Goal: Task Accomplishment & Management: Manage account settings

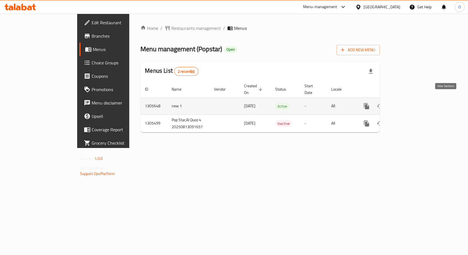
click at [409, 104] on icon "enhanced table" at bounding box center [406, 106] width 5 height 5
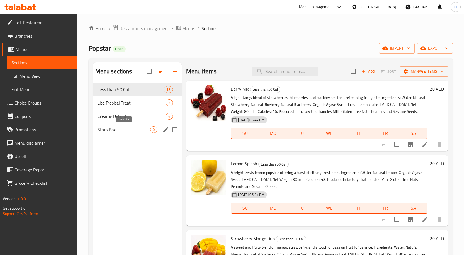
click at [118, 131] on span "Stars Box" at bounding box center [123, 129] width 53 height 7
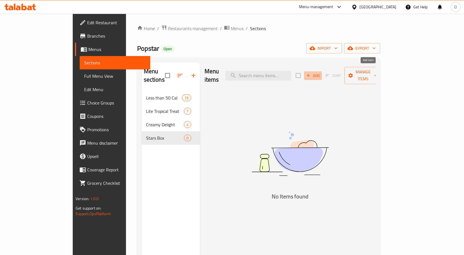
click at [320, 72] on span "Add" at bounding box center [312, 75] width 15 height 6
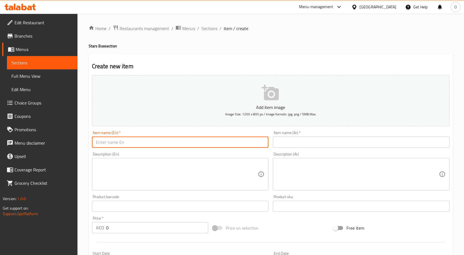
click at [132, 143] on input "text" at bounding box center [180, 141] width 177 height 11
drag, startPoint x: 114, startPoint y: 143, endPoint x: 127, endPoint y: 143, distance: 12.8
click at [127, 143] on input "stars box of 6" at bounding box center [180, 141] width 177 height 11
type input "stars box 6 pcs"
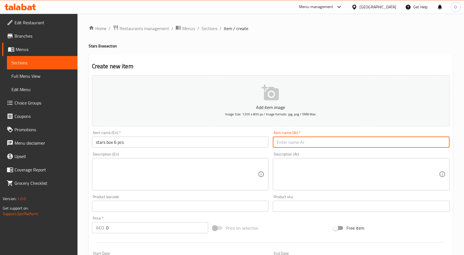
click at [285, 145] on input "text" at bounding box center [361, 141] width 177 height 11
type input "s"
type input "ستار بوكس 6 بوبسكل"
click at [177, 168] on textarea at bounding box center [177, 174] width 162 height 26
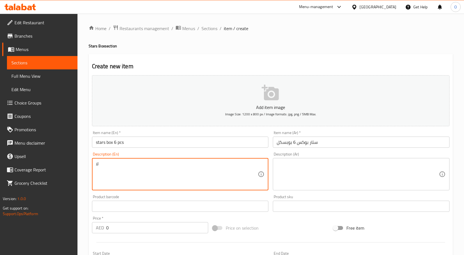
type textarea "ل"
type textarea "box containing 6 popsicle pieces of your choice"
click at [334, 158] on div "Description (Ar)" at bounding box center [361, 174] width 177 height 32
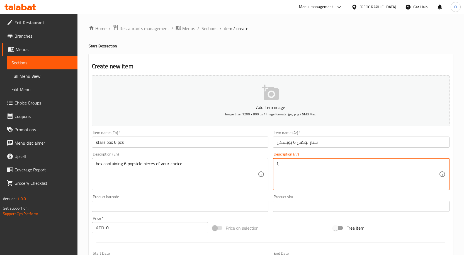
type textarea "f"
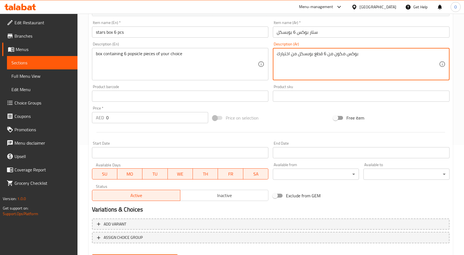
scroll to position [111, 0]
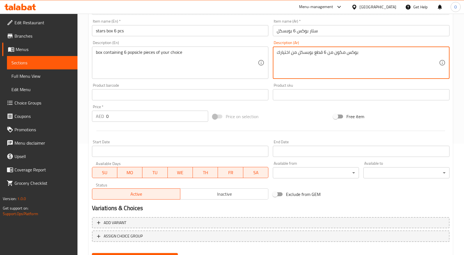
type textarea "بوكس مكون من 6 قطع بوبسكل من اختيارك"
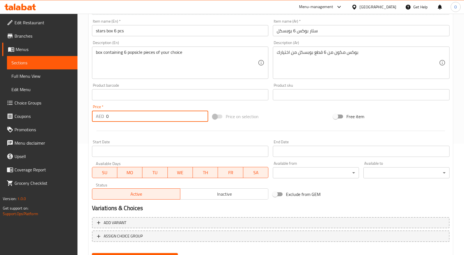
click at [110, 116] on input "0" at bounding box center [157, 116] width 102 height 11
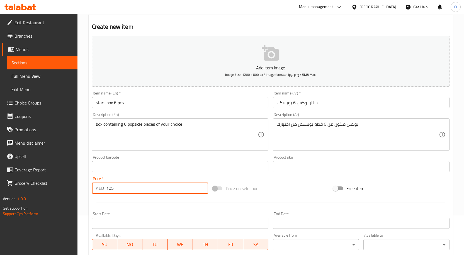
scroll to position [139, 0]
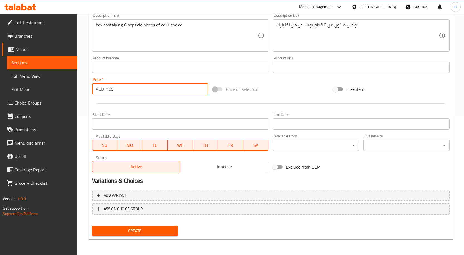
type input "105"
click at [143, 231] on span "Create" at bounding box center [134, 230] width 77 height 7
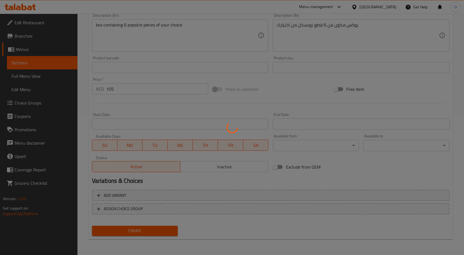
type input "0"
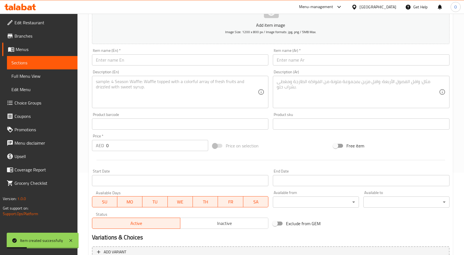
scroll to position [0, 0]
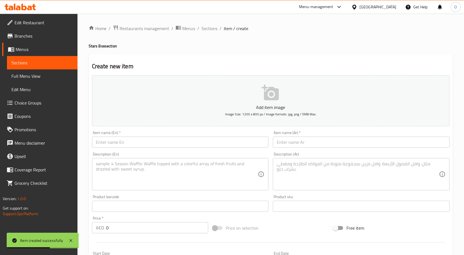
click at [33, 50] on span "Menus" at bounding box center [44, 49] width 57 height 7
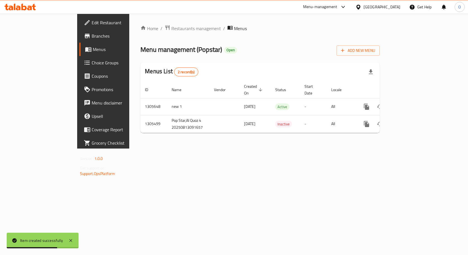
click at [93, 51] on span "Menus" at bounding box center [122, 49] width 58 height 7
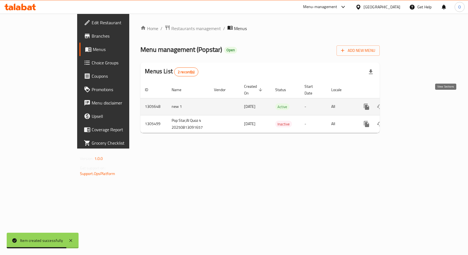
click at [409, 104] on icon "enhanced table" at bounding box center [406, 106] width 5 height 5
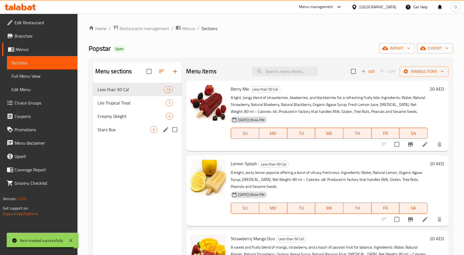
click at [126, 133] on span "Stars Box" at bounding box center [123, 129] width 53 height 7
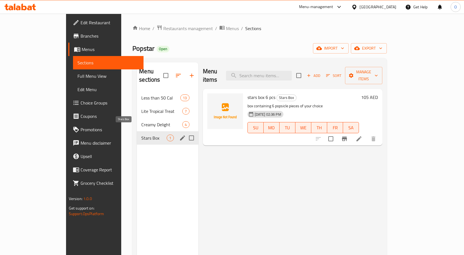
click at [141, 135] on span "Stars Box" at bounding box center [153, 138] width 25 height 7
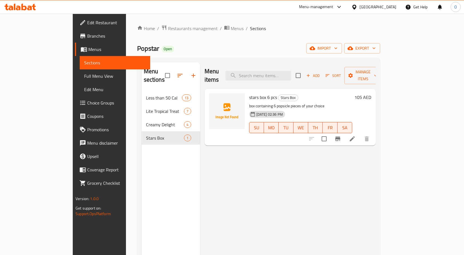
click at [87, 103] on span "Choice Groups" at bounding box center [116, 102] width 58 height 7
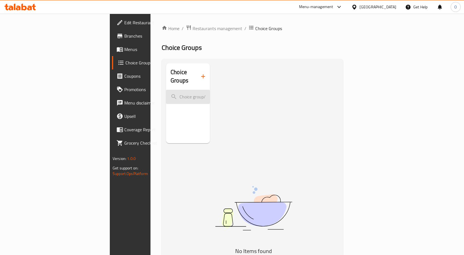
click at [166, 92] on input "search" at bounding box center [188, 97] width 44 height 14
click at [200, 74] on icon "button" at bounding box center [203, 76] width 7 height 7
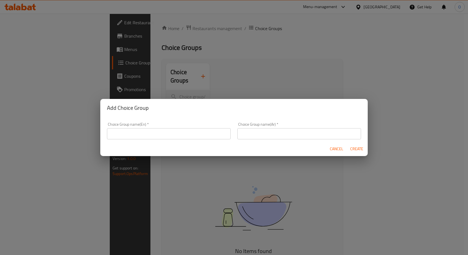
click at [155, 135] on input "text" at bounding box center [169, 133] width 124 height 11
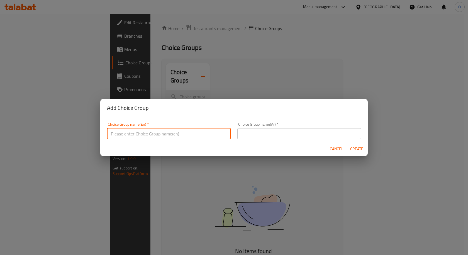
click at [242, 151] on div "Cancel Create" at bounding box center [233, 148] width 267 height 15
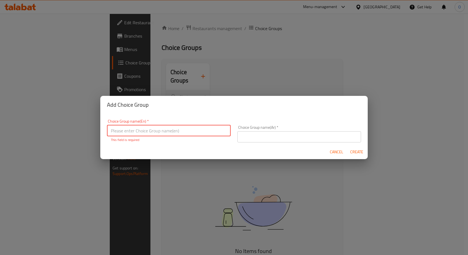
click at [144, 130] on input "text" at bounding box center [169, 130] width 124 height 11
type input "غخعق ؤاخهؤث خب حخحسهؤمثس"
click at [161, 130] on input "غخعق ؤاخهؤث خب حخحسهؤمثس" at bounding box center [169, 130] width 124 height 11
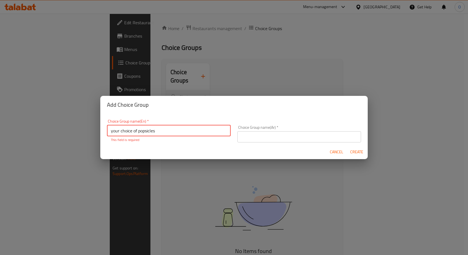
type input "your choice of popsicles"
click at [270, 138] on input "text" at bounding box center [299, 136] width 124 height 11
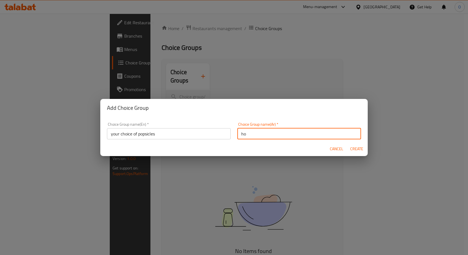
type input "h"
type input "اختيارك من البوسيكل"
click at [355, 147] on span "Create" at bounding box center [356, 148] width 13 height 7
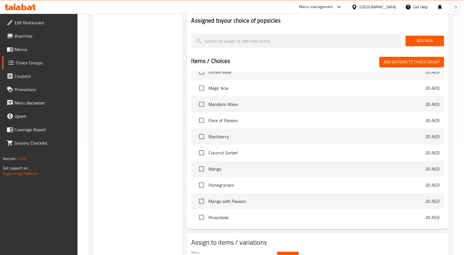
scroll to position [167, 0]
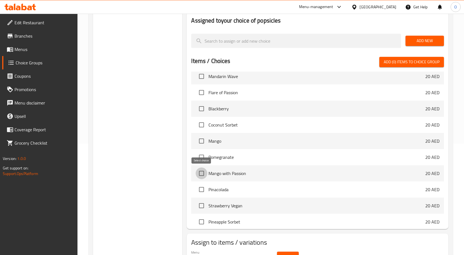
click at [201, 173] on input "checkbox" at bounding box center [202, 173] width 12 height 12
checkbox input "true"
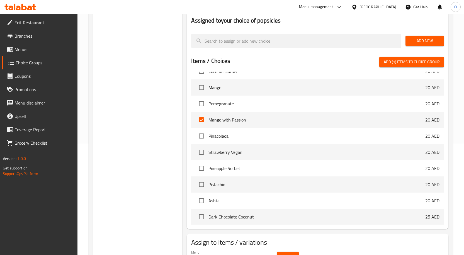
scroll to position [223, 0]
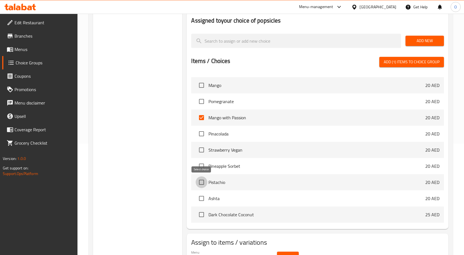
click at [204, 184] on input "checkbox" at bounding box center [202, 182] width 12 height 12
checkbox input "true"
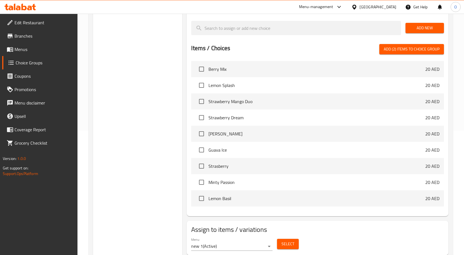
scroll to position [139, 0]
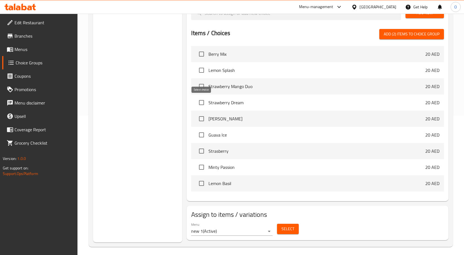
click at [203, 104] on input "checkbox" at bounding box center [202, 103] width 12 height 12
checkbox input "true"
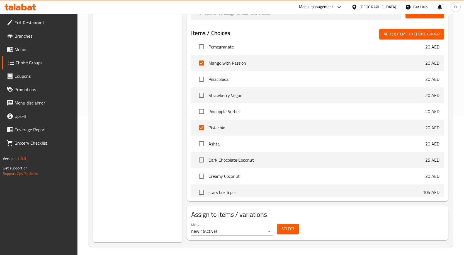
scroll to position [251, 0]
click at [202, 144] on input "checkbox" at bounding box center [202, 143] width 12 height 12
checkbox input "true"
click at [202, 45] on input "checkbox" at bounding box center [202, 46] width 12 height 12
checkbox input "true"
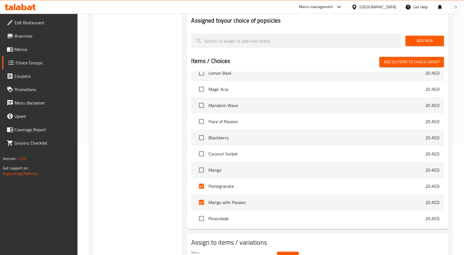
scroll to position [139, 0]
click at [202, 169] on input "checkbox" at bounding box center [202, 169] width 12 height 12
checkbox input "true"
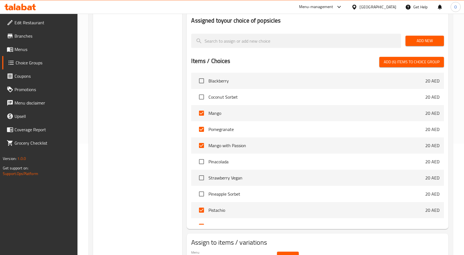
scroll to position [223, 0]
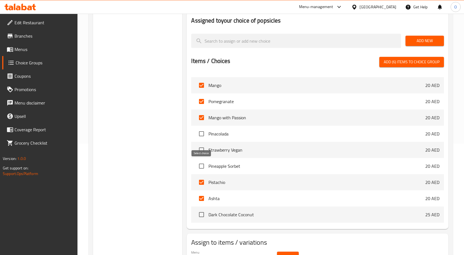
click at [201, 166] on input "checkbox" at bounding box center [202, 166] width 12 height 12
checkbox input "true"
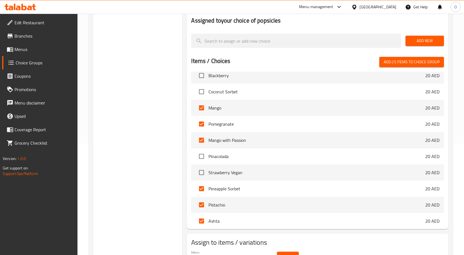
scroll to position [200, 0]
click at [201, 92] on input "checkbox" at bounding box center [202, 92] width 12 height 12
checkbox input "true"
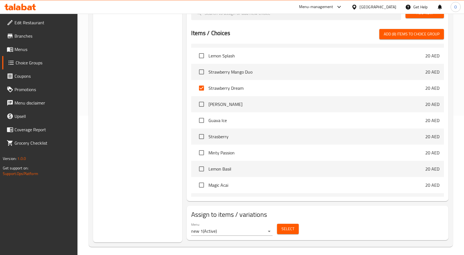
scroll to position [5, 0]
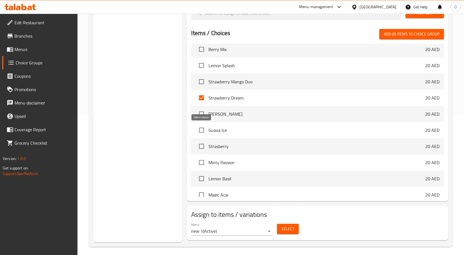
click at [201, 131] on input "checkbox" at bounding box center [202, 130] width 12 height 12
checkbox input "true"
click at [201, 163] on input "checkbox" at bounding box center [202, 163] width 12 height 12
checkbox input "true"
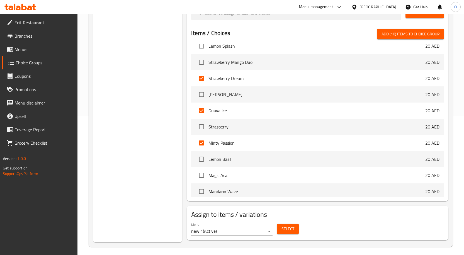
scroll to position [33, 0]
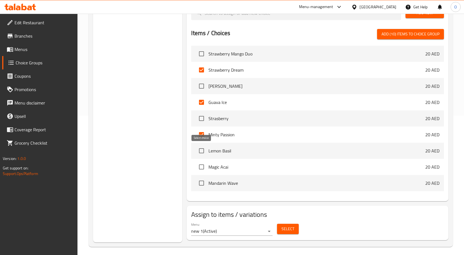
click at [202, 150] on input "checkbox" at bounding box center [202, 151] width 12 height 12
checkbox input "true"
click at [201, 183] on input "checkbox" at bounding box center [202, 183] width 12 height 12
checkbox input "true"
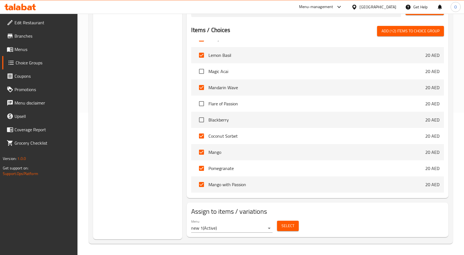
scroll to position [88, 0]
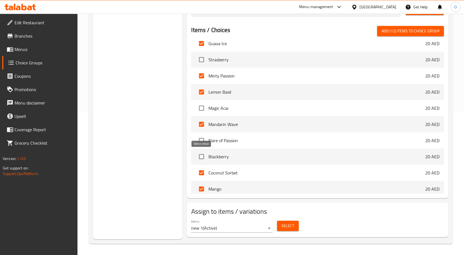
click at [200, 157] on input "checkbox" at bounding box center [202, 157] width 12 height 12
checkbox input "true"
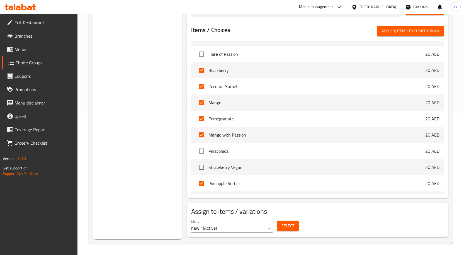
scroll to position [172, 0]
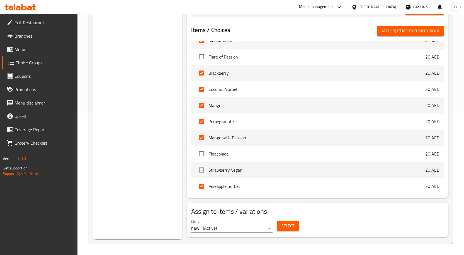
click at [394, 30] on span "Add (13) items to choice group" at bounding box center [410, 31] width 58 height 7
checkbox input "false"
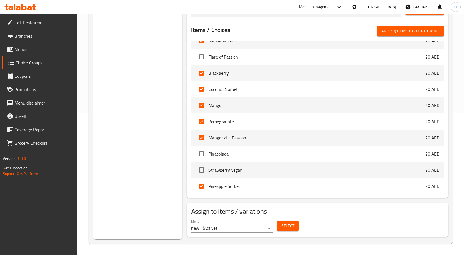
checkbox input "false"
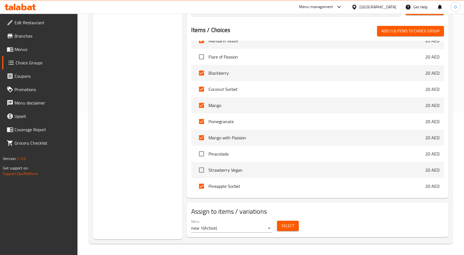
checkbox input "false"
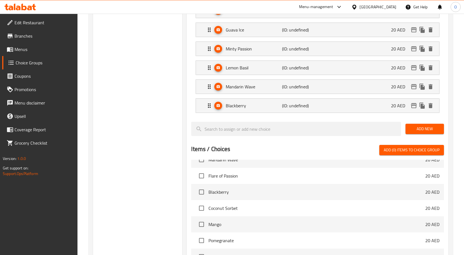
scroll to position [389, 0]
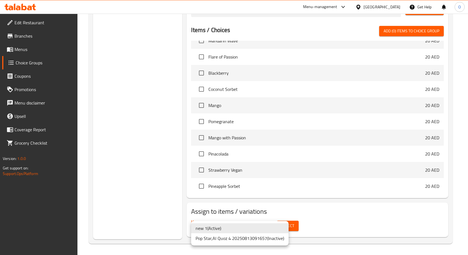
click at [229, 230] on li "new 1 ( Active )" at bounding box center [239, 228] width 97 height 10
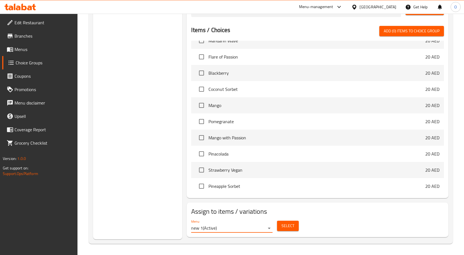
click at [283, 225] on span "Select" at bounding box center [287, 225] width 13 height 7
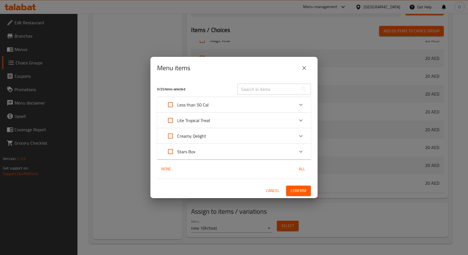
click at [297, 152] on icon "Expand" at bounding box center [300, 151] width 7 height 7
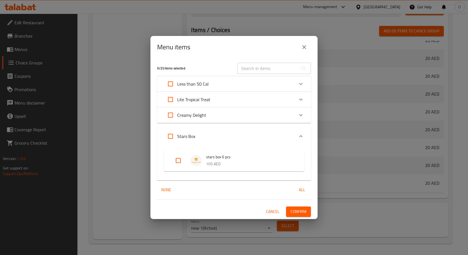
click at [176, 160] on input "Expand" at bounding box center [178, 160] width 13 height 13
checkbox input "true"
click at [297, 213] on span "Confirm" at bounding box center [299, 211] width 16 height 7
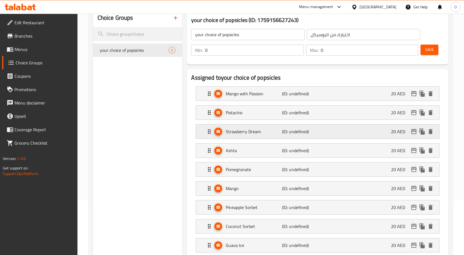
scroll to position [0, 0]
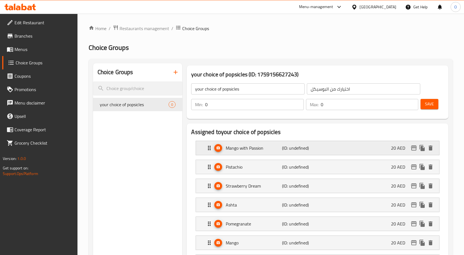
click at [301, 145] on p "(ID: undefined)" at bounding box center [301, 148] width 38 height 7
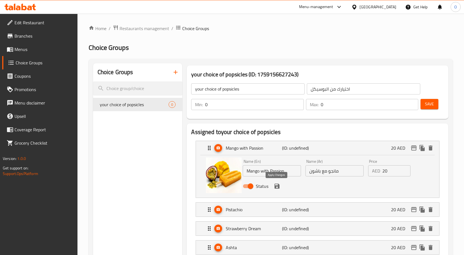
click at [276, 188] on icon "save" at bounding box center [277, 186] width 7 height 7
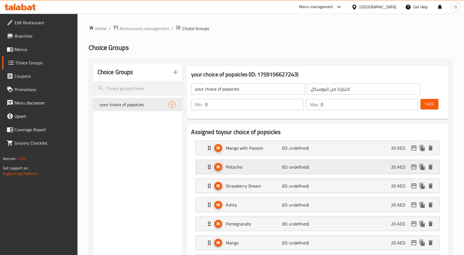
click at [268, 174] on div "Pistachio (ID: undefined) 20 AED" at bounding box center [319, 167] width 226 height 14
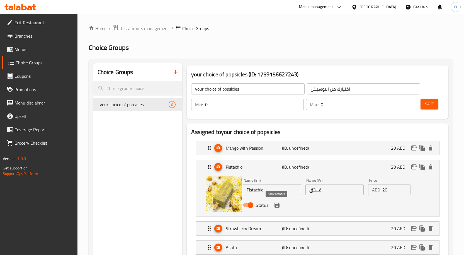
click at [277, 205] on icon "save" at bounding box center [276, 204] width 5 height 5
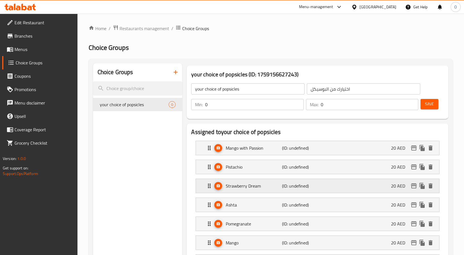
scroll to position [28, 0]
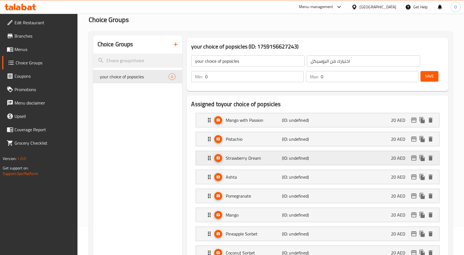
click at [265, 157] on p "Strawberry Dream" at bounding box center [254, 158] width 56 height 7
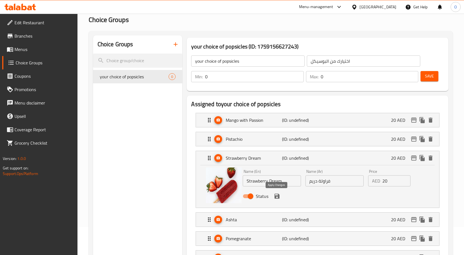
click at [275, 196] on icon "save" at bounding box center [276, 196] width 5 height 5
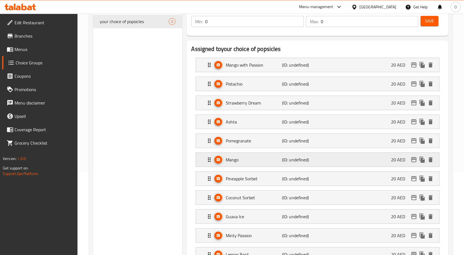
scroll to position [84, 0]
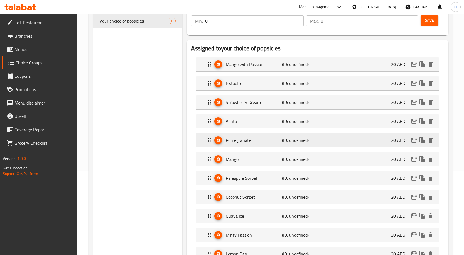
click at [258, 143] on p "Pomegranate" at bounding box center [254, 140] width 56 height 7
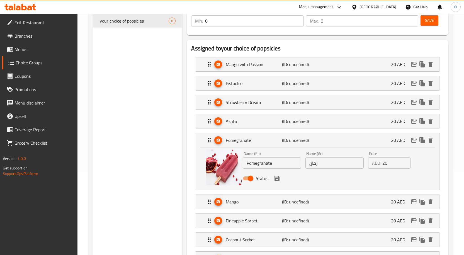
click at [277, 179] on icon "save" at bounding box center [277, 178] width 7 height 7
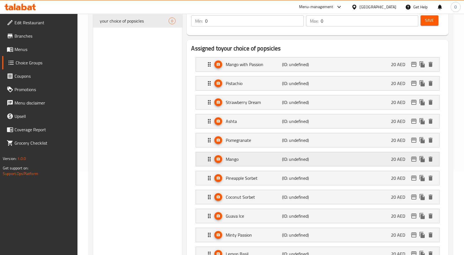
click at [270, 164] on div "Mango (ID: undefined) 20 AED" at bounding box center [319, 159] width 226 height 14
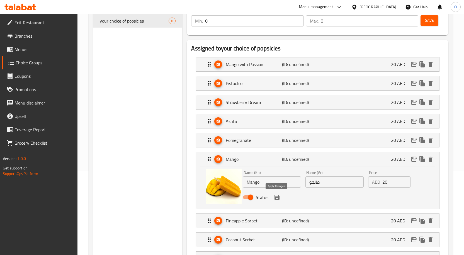
click at [277, 200] on icon "save" at bounding box center [277, 197] width 7 height 7
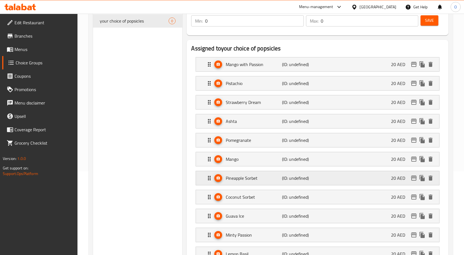
scroll to position [111, 0]
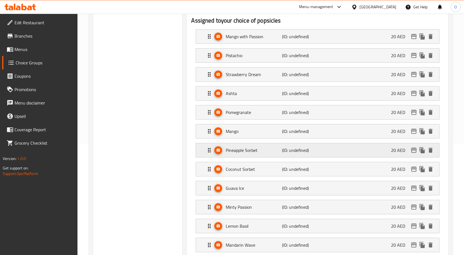
click at [269, 152] on p "Pineapple Sorbet" at bounding box center [254, 150] width 56 height 7
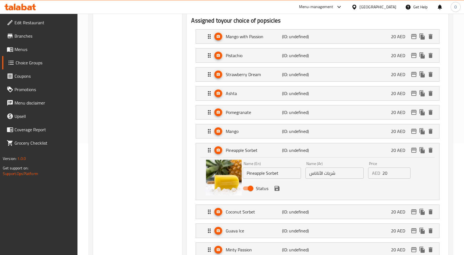
click at [276, 191] on icon "save" at bounding box center [277, 188] width 7 height 7
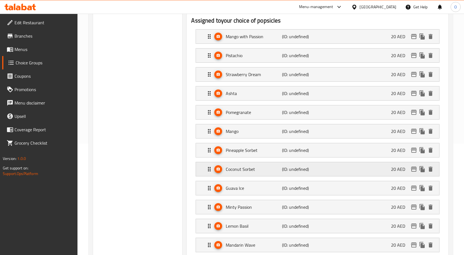
click at [265, 171] on p "Coconut Sorbet" at bounding box center [254, 169] width 56 height 7
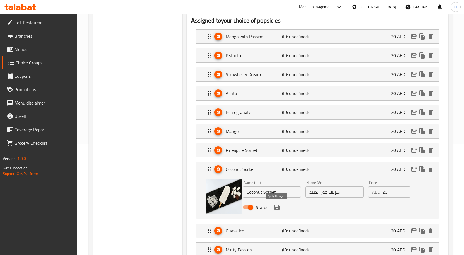
click at [277, 207] on icon "save" at bounding box center [276, 207] width 5 height 5
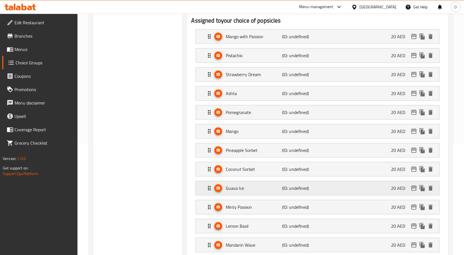
click at [272, 192] on div "Guava Ice (ID: undefined) 20 AED" at bounding box center [319, 188] width 226 height 14
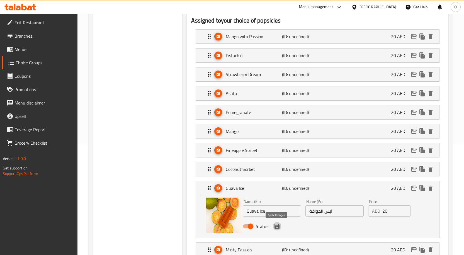
click at [276, 227] on icon "save" at bounding box center [277, 226] width 7 height 7
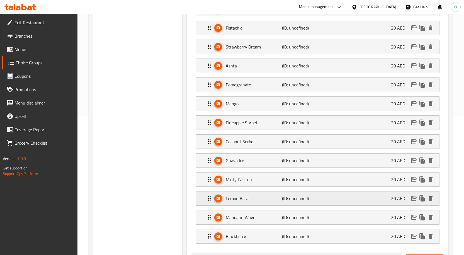
scroll to position [139, 0]
click at [269, 179] on p "Minty Passion" at bounding box center [254, 179] width 56 height 7
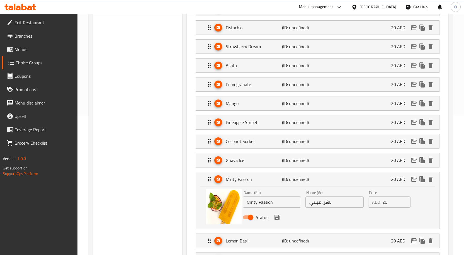
click at [277, 219] on icon "save" at bounding box center [277, 217] width 7 height 7
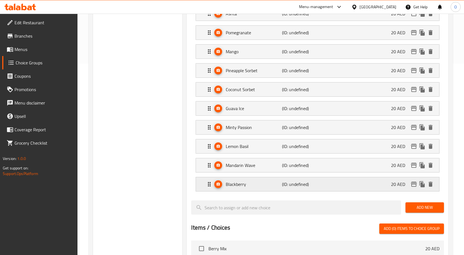
scroll to position [195, 0]
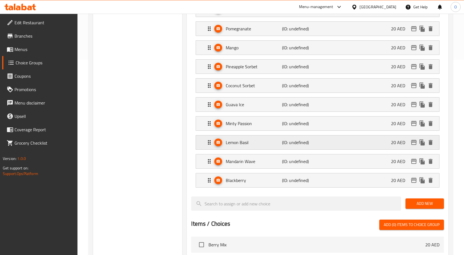
click at [266, 142] on p "Lemon Basil" at bounding box center [254, 142] width 56 height 7
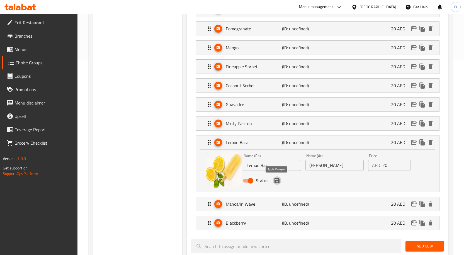
click at [275, 182] on icon "save" at bounding box center [276, 180] width 5 height 5
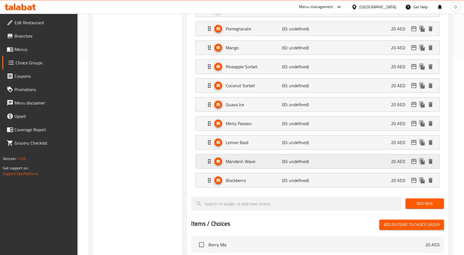
click at [262, 167] on div "Mandarin Wave (ID: undefined) 20 AED" at bounding box center [319, 161] width 226 height 14
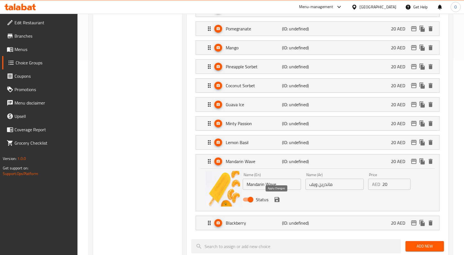
click at [278, 201] on icon "save" at bounding box center [276, 199] width 5 height 5
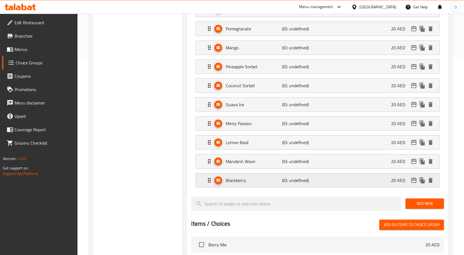
click at [265, 184] on div "Blackberry (ID: undefined) 20 AED" at bounding box center [319, 180] width 226 height 14
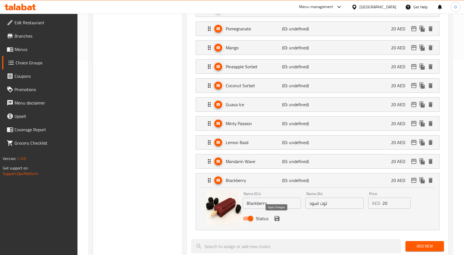
click at [276, 218] on icon "save" at bounding box center [276, 218] width 5 height 5
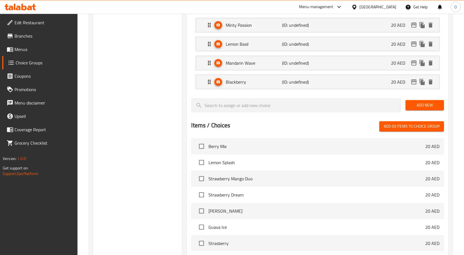
scroll to position [389, 0]
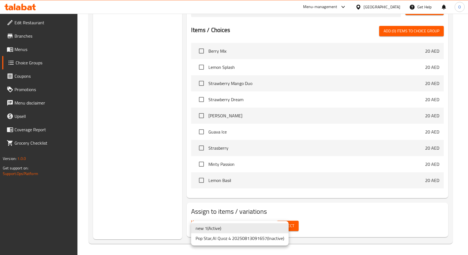
click at [256, 229] on li "new 1 ( Active )" at bounding box center [239, 228] width 97 height 10
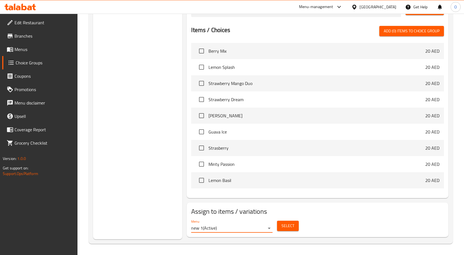
click at [282, 226] on span "Select" at bounding box center [287, 225] width 13 height 7
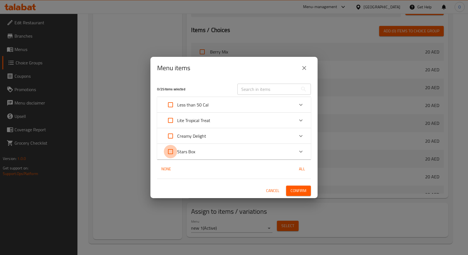
click at [169, 151] on input "Expand" at bounding box center [170, 151] width 13 height 13
checkbox input "true"
click at [301, 150] on icon "Expand" at bounding box center [300, 151] width 7 height 7
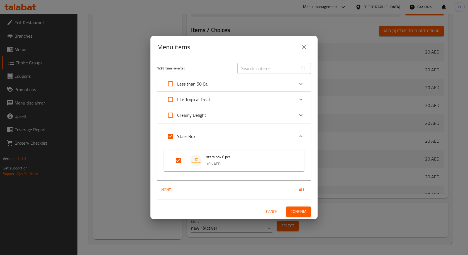
click at [173, 137] on input "Expand" at bounding box center [170, 136] width 13 height 13
checkbox input "false"
click at [179, 162] on input "Expand" at bounding box center [178, 160] width 13 height 13
checkbox input "true"
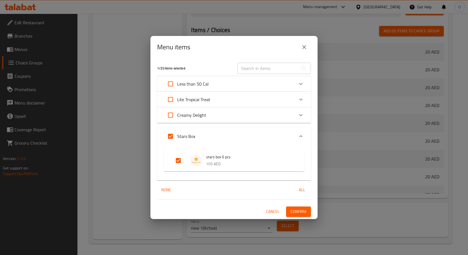
click at [302, 211] on span "Confirm" at bounding box center [299, 211] width 16 height 7
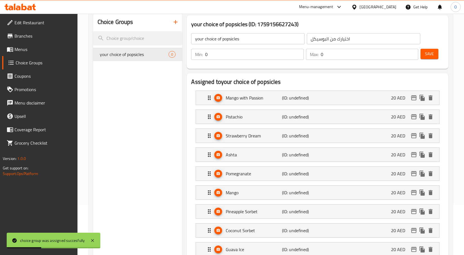
scroll to position [0, 0]
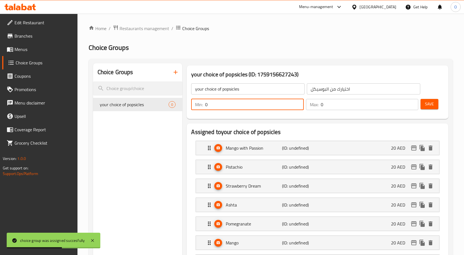
drag, startPoint x: 210, startPoint y: 105, endPoint x: 204, endPoint y: 106, distance: 6.2
click at [204, 106] on div "Min: 0 ​" at bounding box center [247, 104] width 113 height 11
type input "6"
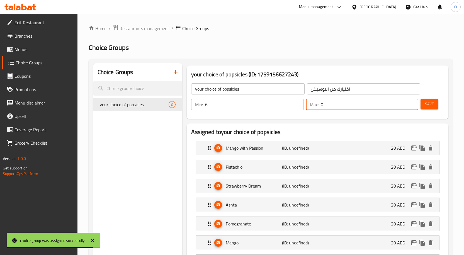
drag, startPoint x: 324, startPoint y: 105, endPoint x: 320, endPoint y: 104, distance: 4.1
click at [320, 104] on div "Max: 0 ​" at bounding box center [362, 104] width 113 height 11
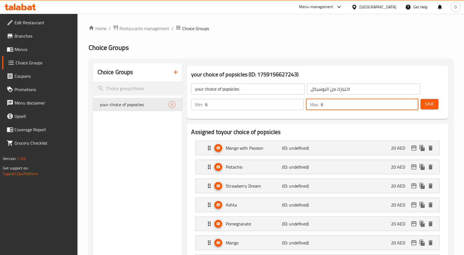
type input "6"
click at [429, 106] on span "Save" at bounding box center [429, 104] width 9 height 7
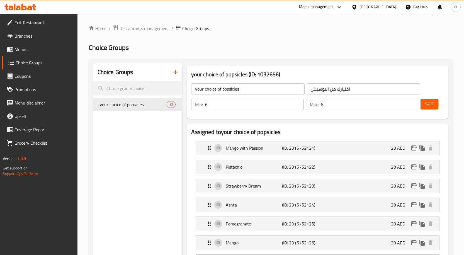
click at [428, 102] on span "Save" at bounding box center [429, 104] width 9 height 7
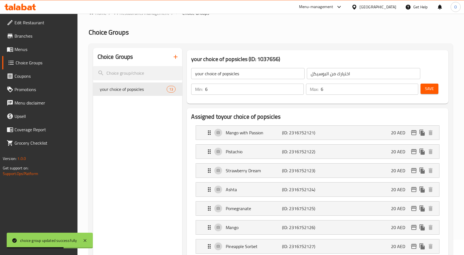
scroll to position [28, 0]
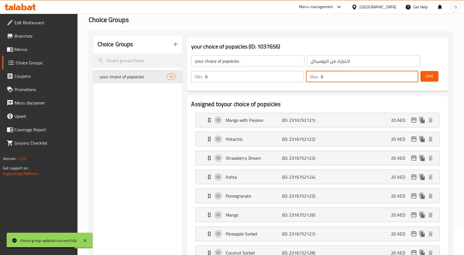
click at [338, 78] on input "6" at bounding box center [370, 76] width 98 height 11
click at [285, 78] on input "6" at bounding box center [254, 76] width 99 height 11
click at [328, 74] on input "6" at bounding box center [370, 76] width 98 height 11
type input "1"
click at [427, 79] on span "Save" at bounding box center [429, 76] width 9 height 7
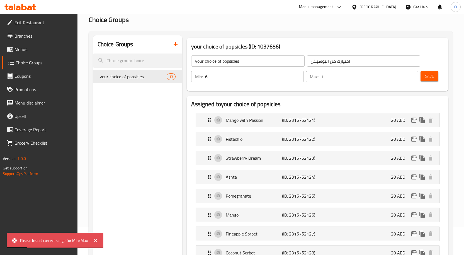
click at [382, 78] on input "1" at bounding box center [370, 76] width 98 height 11
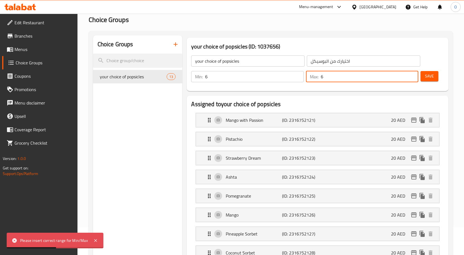
type input "6"
click at [426, 77] on span "Save" at bounding box center [429, 76] width 9 height 7
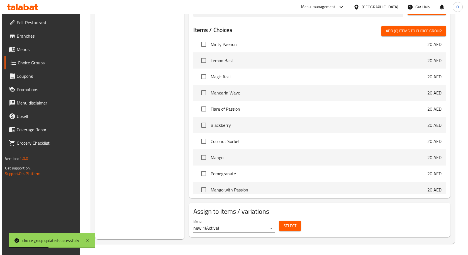
scroll to position [195, 0]
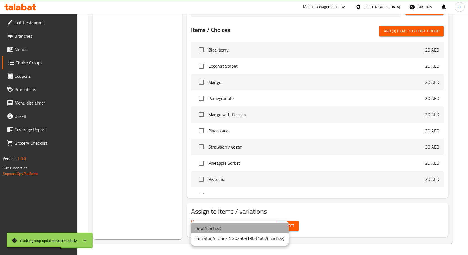
click at [215, 231] on li "new 1 ( Active )" at bounding box center [239, 228] width 97 height 10
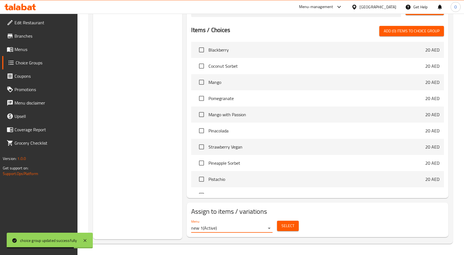
click at [278, 225] on button "Select" at bounding box center [288, 226] width 22 height 10
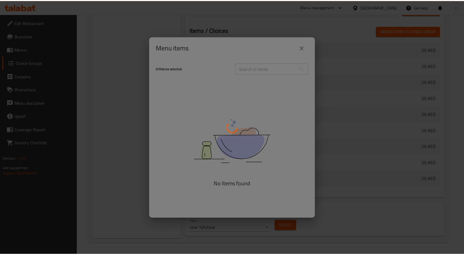
scroll to position [213, 0]
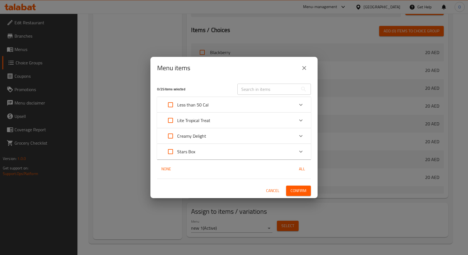
click at [216, 156] on div "Stars Box" at bounding box center [229, 151] width 130 height 13
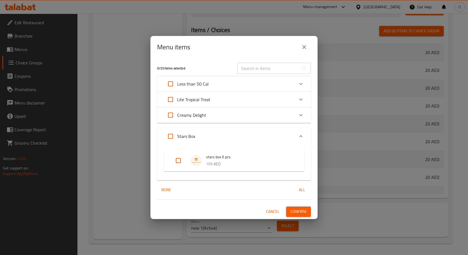
click at [192, 161] on img "Expand" at bounding box center [196, 160] width 11 height 11
click at [180, 160] on input "Expand" at bounding box center [178, 160] width 13 height 13
checkbox input "true"
click at [290, 211] on button "Confirm" at bounding box center [298, 211] width 25 height 10
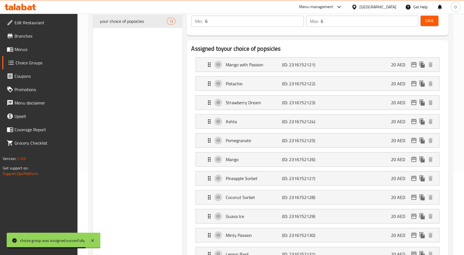
scroll to position [0, 0]
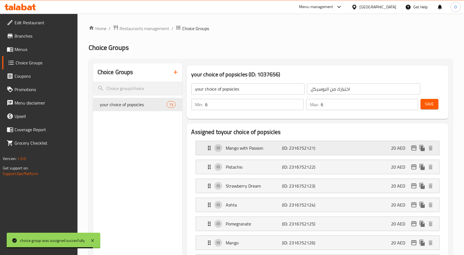
click at [371, 153] on div "Mango with Passion (ID: 2316752121) 20 AED" at bounding box center [319, 148] width 226 height 14
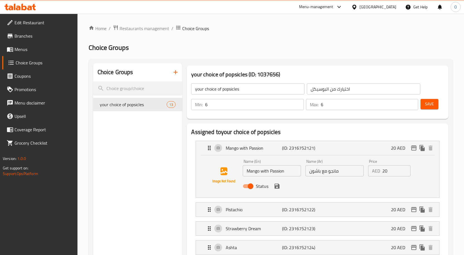
click at [384, 172] on input "20" at bounding box center [396, 170] width 28 height 11
click at [384, 215] on div "Pistachio (ID: 2316752122) 20 AED" at bounding box center [319, 209] width 226 height 14
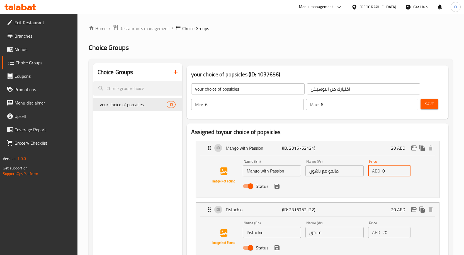
type input "0"
click at [385, 233] on input "20" at bounding box center [396, 232] width 28 height 11
click at [275, 186] on icon "save" at bounding box center [276, 186] width 5 height 5
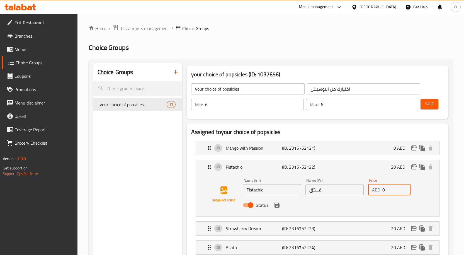
type input "0"
click at [276, 208] on button "save" at bounding box center [277, 205] width 8 height 8
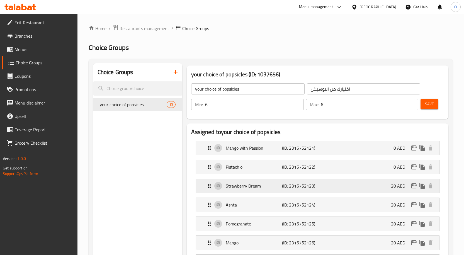
click at [398, 189] on p "20 AED" at bounding box center [400, 185] width 19 height 7
click at [352, 186] on div "Strawberry Dream (ID: 2316752123) 20 AED" at bounding box center [319, 186] width 226 height 14
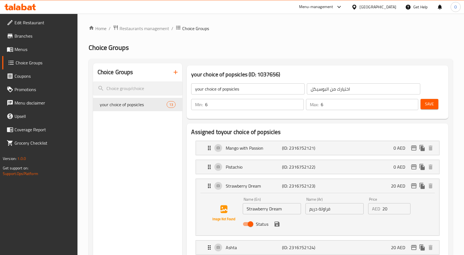
click at [385, 208] on input "20" at bounding box center [396, 208] width 28 height 11
click at [277, 226] on icon "save" at bounding box center [277, 224] width 7 height 7
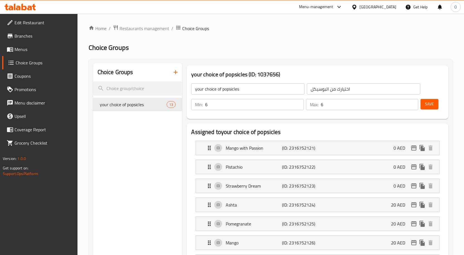
type input "0"
click at [399, 205] on p "20 AED" at bounding box center [400, 204] width 19 height 7
click at [353, 210] on div "Ashta (ID: 2316752124) 20 AED" at bounding box center [319, 205] width 226 height 14
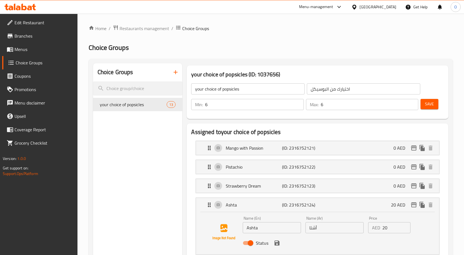
click at [385, 229] on input "20" at bounding box center [396, 227] width 28 height 11
click at [276, 241] on icon "save" at bounding box center [277, 243] width 7 height 7
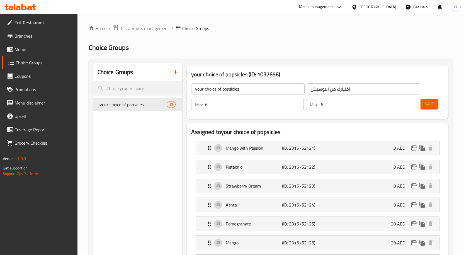
type input "0"
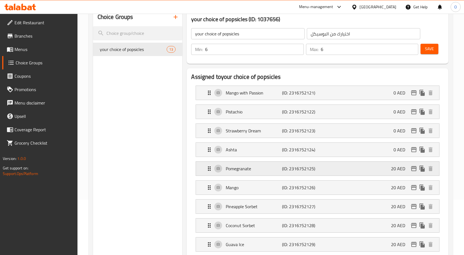
scroll to position [56, 0]
click at [383, 171] on div "Pomegranate (ID: 2316752125) 20 AED" at bounding box center [319, 168] width 226 height 14
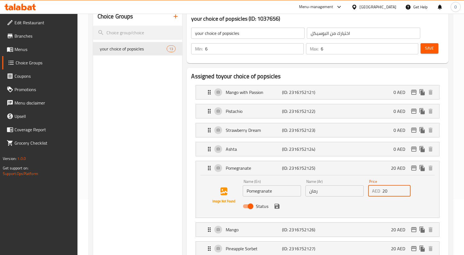
click at [383, 191] on input "20" at bounding box center [396, 190] width 28 height 11
type input "0"
click at [277, 209] on button "save" at bounding box center [277, 206] width 8 height 8
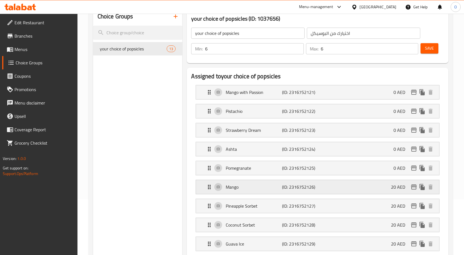
click at [390, 187] on div "Mango (ID: 2316752126) 20 AED" at bounding box center [319, 187] width 226 height 14
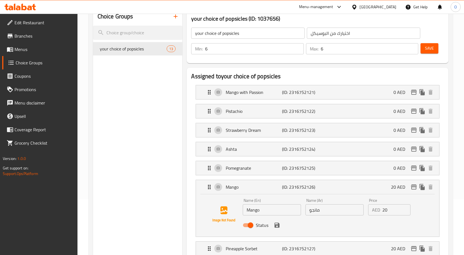
click at [385, 211] on input "20" at bounding box center [396, 209] width 28 height 11
click at [277, 225] on icon "save" at bounding box center [276, 225] width 5 height 5
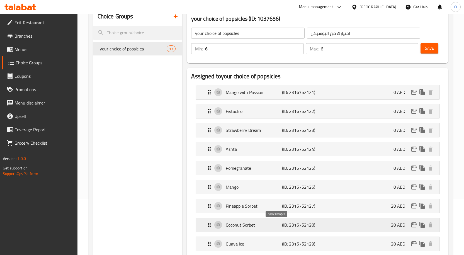
type input "0"
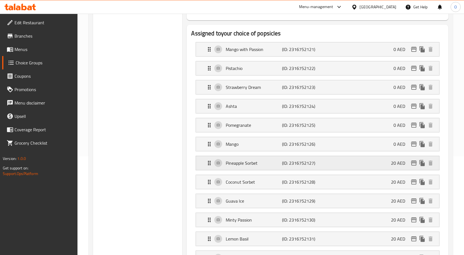
scroll to position [111, 0]
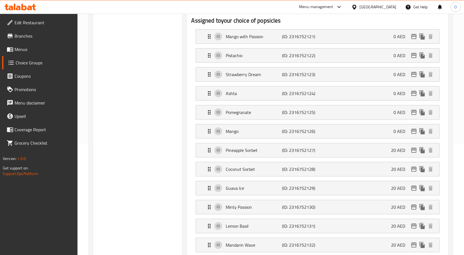
click at [385, 158] on li "Pineapple Sorbet (ID: 2316752127) 20 AED Name (En) Pineapple Sorbet Name (En) N…" at bounding box center [317, 150] width 253 height 19
click at [396, 153] on p "20 AED" at bounding box center [400, 150] width 19 height 7
click at [367, 154] on div "Pineapple Sorbet (ID: 2316752127) 20 AED" at bounding box center [319, 150] width 226 height 14
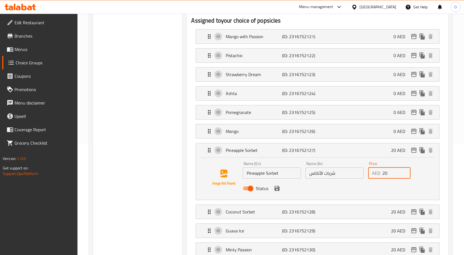
click at [384, 173] on input "20" at bounding box center [396, 172] width 28 height 11
click at [275, 189] on icon "save" at bounding box center [276, 188] width 5 height 5
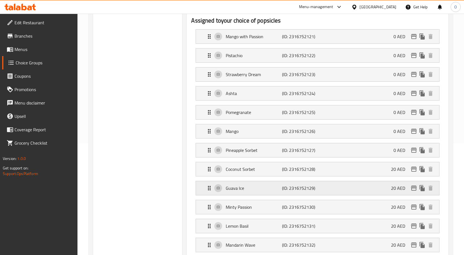
type input "0"
click at [387, 172] on div "Coconut Sorbet (ID: 2316752128) 20 AED" at bounding box center [319, 169] width 226 height 14
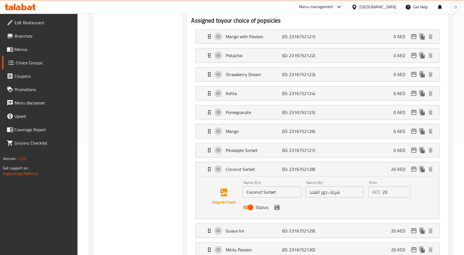
click at [387, 195] on input "20" at bounding box center [396, 191] width 28 height 11
click at [275, 207] on icon "save" at bounding box center [276, 207] width 5 height 5
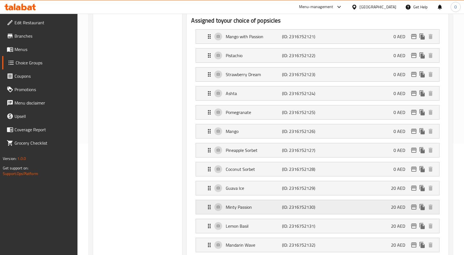
type input "0"
click at [387, 193] on div "Guava Ice (ID: 2316752129) 20 AED" at bounding box center [319, 188] width 226 height 14
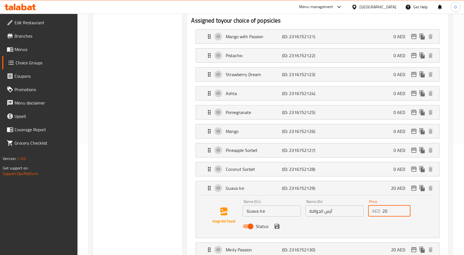
click at [385, 212] on input "20" at bounding box center [396, 210] width 28 height 11
click at [278, 228] on icon "save" at bounding box center [276, 226] width 5 height 5
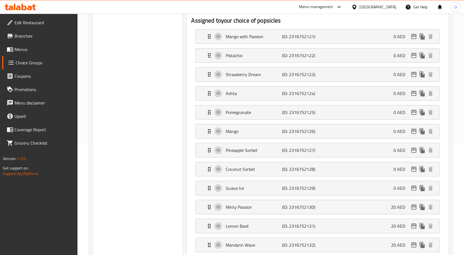
type input "0"
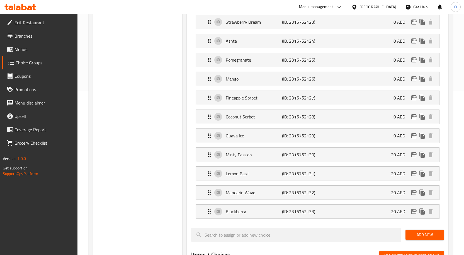
scroll to position [167, 0]
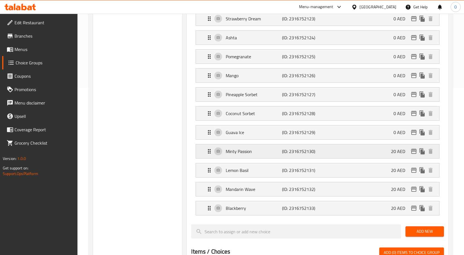
click at [384, 153] on div "Minty Passion (ID: 2316752130) 20 AED" at bounding box center [319, 151] width 226 height 14
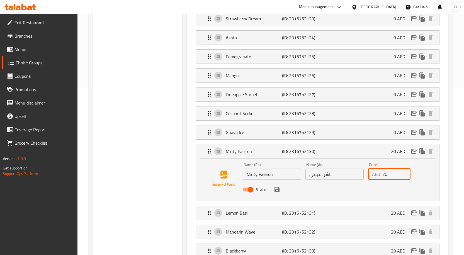
click at [384, 175] on input "20" at bounding box center [396, 174] width 28 height 11
click at [276, 188] on icon "save" at bounding box center [277, 189] width 7 height 7
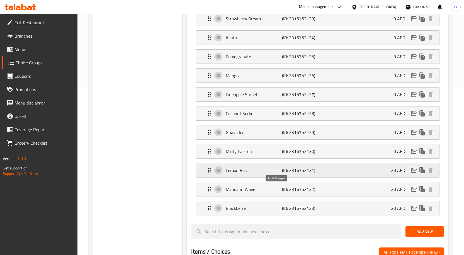
type input "0"
click at [386, 170] on div "[PERSON_NAME] (ID: 2316752131) 20 AED" at bounding box center [319, 170] width 226 height 14
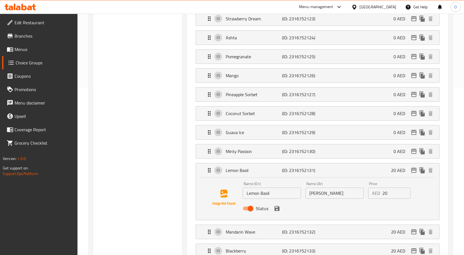
click at [381, 194] on div "AED 20 Price" at bounding box center [389, 192] width 42 height 11
click at [387, 192] on input "20" at bounding box center [396, 192] width 28 height 11
click at [385, 192] on input "20" at bounding box center [396, 192] width 28 height 11
click at [278, 211] on icon "save" at bounding box center [277, 208] width 7 height 7
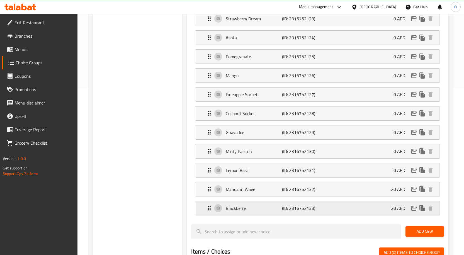
type input "0"
click at [397, 191] on p "20 AED" at bounding box center [400, 189] width 19 height 7
click at [395, 192] on p "20 AED" at bounding box center [400, 189] width 19 height 7
click at [340, 190] on div "Mandarin Wave (ID: 2316752132) 20 AED" at bounding box center [319, 189] width 226 height 14
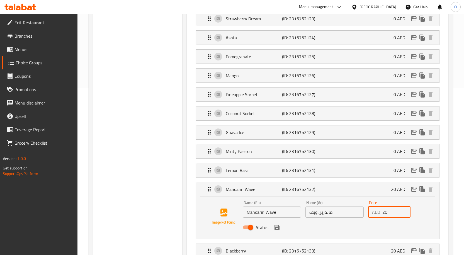
click at [384, 213] on input "20" at bounding box center [396, 211] width 28 height 11
click at [277, 230] on icon "save" at bounding box center [276, 227] width 5 height 5
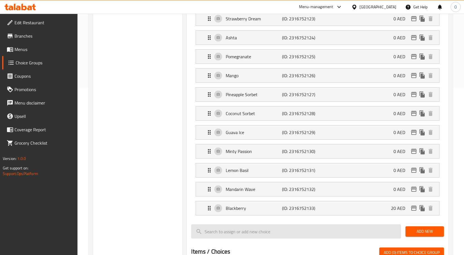
type input "0"
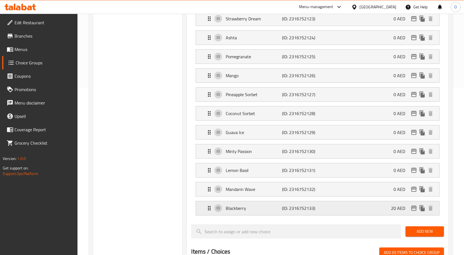
click at [390, 208] on div "Blackberry (ID: 2316752133) 20 AED" at bounding box center [319, 208] width 226 height 14
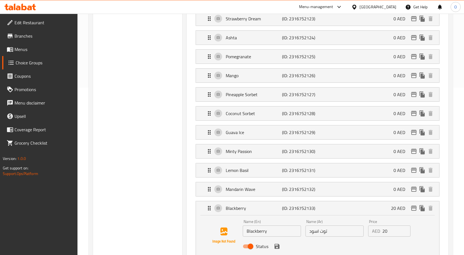
click at [384, 229] on input "20" at bounding box center [396, 230] width 28 height 11
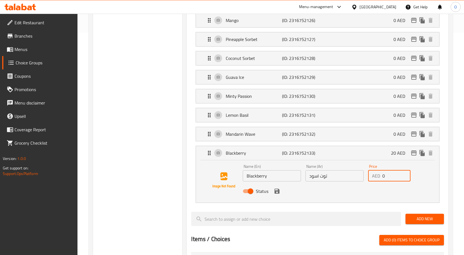
scroll to position [223, 0]
click at [274, 190] on icon "save" at bounding box center [277, 190] width 7 height 7
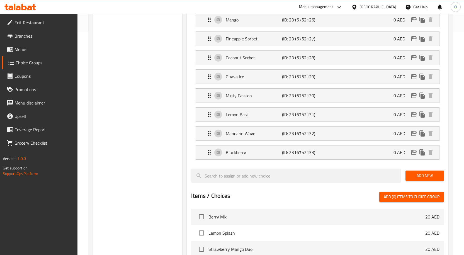
type input "0"
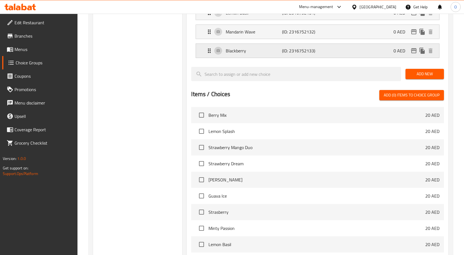
scroll to position [249, 0]
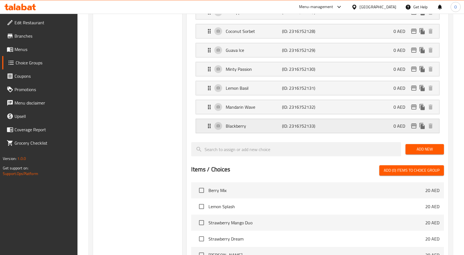
click at [321, 124] on div "Blackberry (ID: 2316752133) 0 AED" at bounding box center [319, 126] width 226 height 14
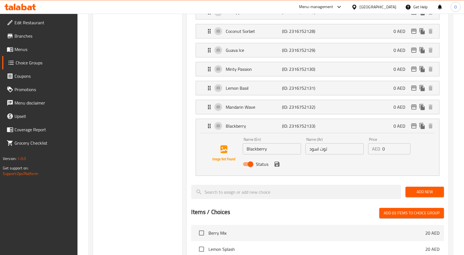
click at [285, 118] on li "Blackberry (ID: 2316752133) 0 AED Name (En) Blackberry Name (En) Name (Ar) توت …" at bounding box center [317, 147] width 253 height 62
click at [285, 126] on p "(ID: 2316752133)" at bounding box center [301, 126] width 38 height 7
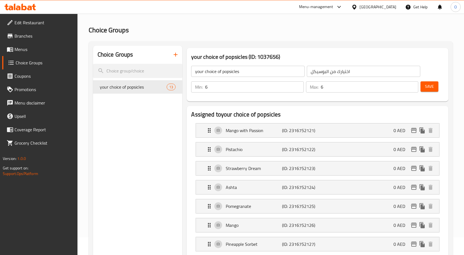
scroll to position [0, 0]
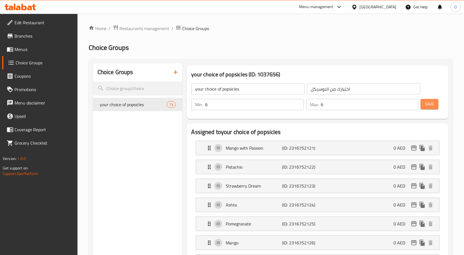
click at [429, 106] on span "Save" at bounding box center [429, 104] width 9 height 7
